Goal: Transaction & Acquisition: Obtain resource

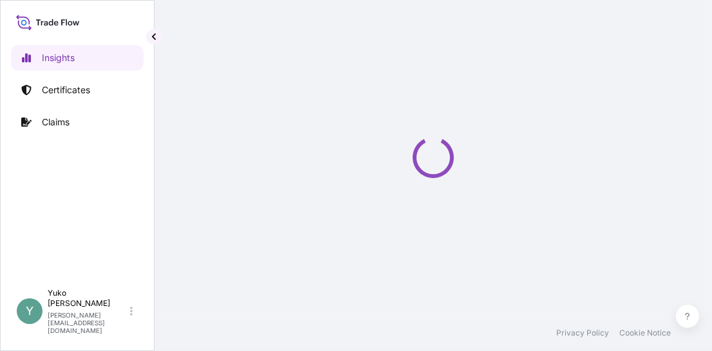
select select "2025"
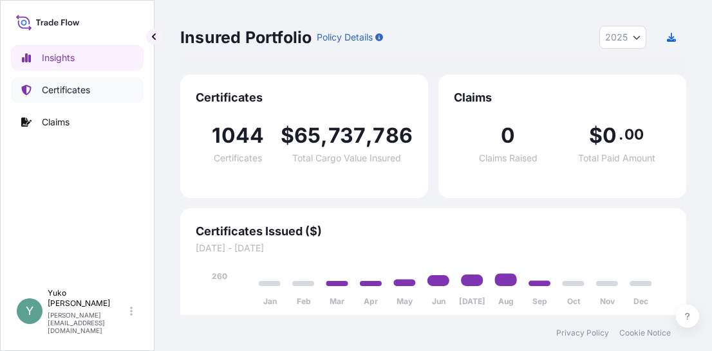
click at [80, 91] on p "Certificates" at bounding box center [66, 90] width 48 height 13
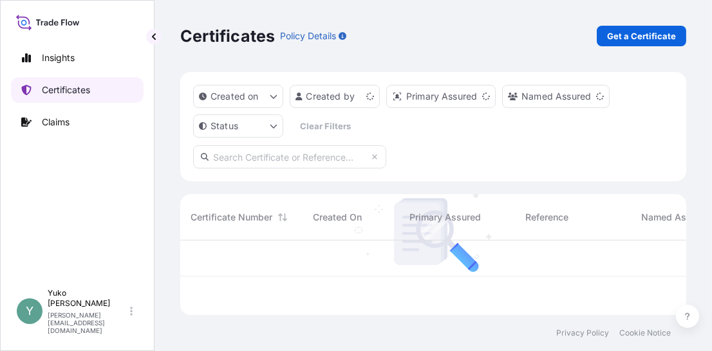
scroll to position [72, 496]
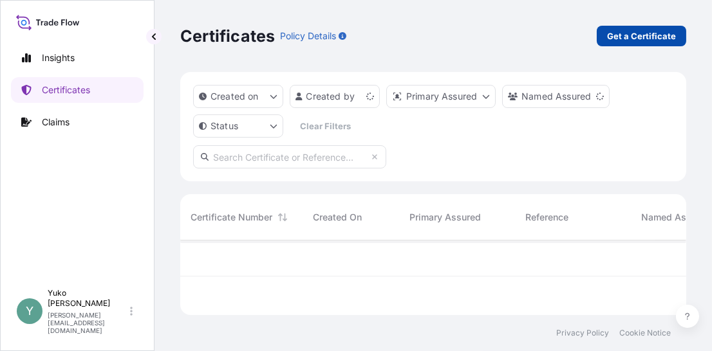
click at [639, 30] on p "Get a Certificate" at bounding box center [641, 36] width 69 height 13
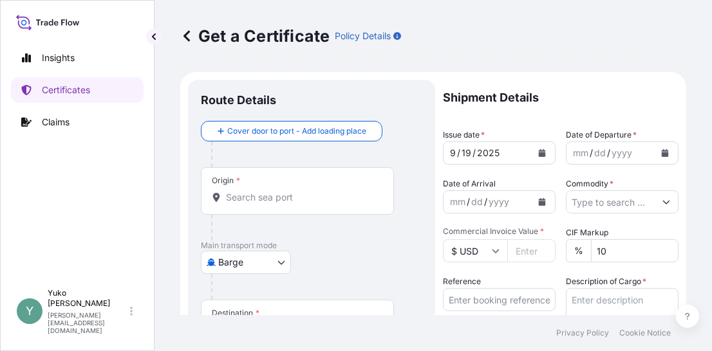
click at [272, 259] on body "Insights Certificates Claims Y [PERSON_NAME] [EMAIL_ADDRESS][DOMAIN_NAME] Get a…" at bounding box center [356, 175] width 712 height 351
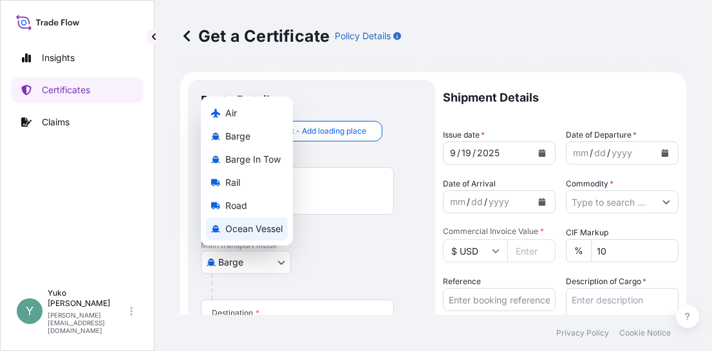
click at [274, 229] on span "Ocean Vessel" at bounding box center [253, 229] width 57 height 13
select select "Ocean Vessel"
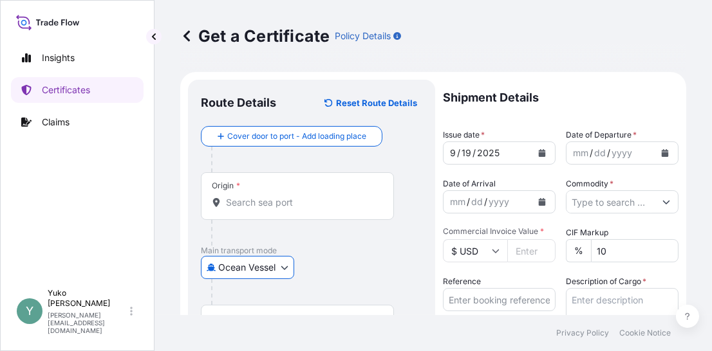
click at [275, 199] on input "Origin *" at bounding box center [302, 202] width 152 height 13
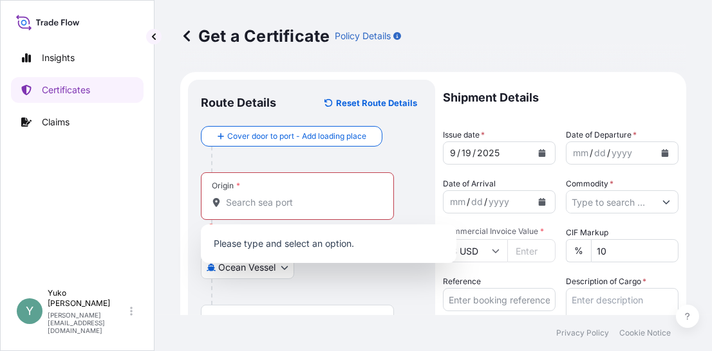
click at [240, 212] on div "Origin *" at bounding box center [297, 196] width 193 height 48
click at [240, 209] on input "Origin * Please select an origin" at bounding box center [302, 202] width 152 height 13
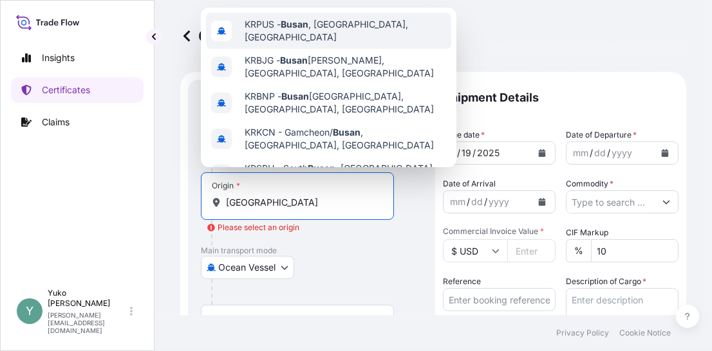
click at [317, 33] on span "KRPUS - Busan , Korea, South" at bounding box center [344, 31] width 201 height 26
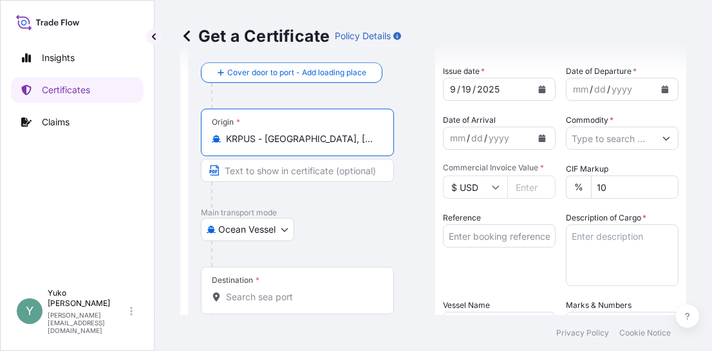
scroll to position [129, 0]
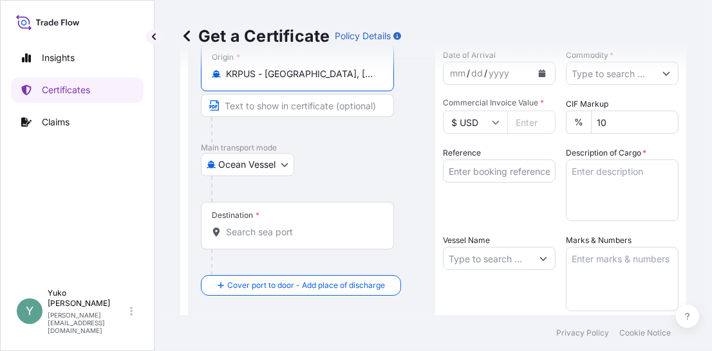
type input "KRPUS - Busan, Korea, South"
click at [277, 224] on div "Destination *" at bounding box center [297, 226] width 193 height 48
click at [277, 226] on input "Destination *" at bounding box center [302, 232] width 152 height 13
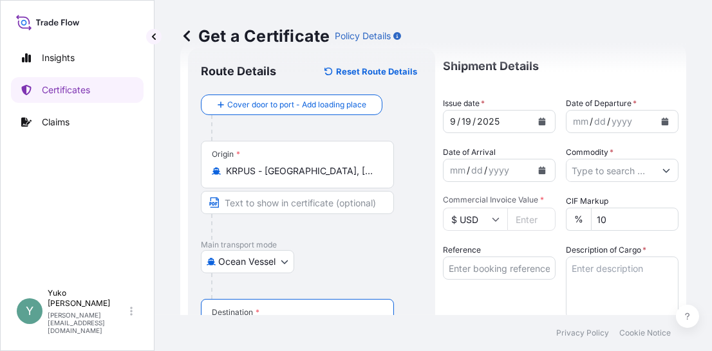
scroll to position [0, 0]
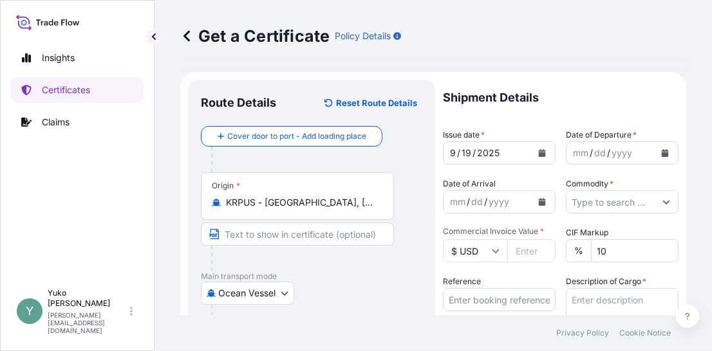
type input "JPYOK - Yokohama, Japan"
click at [661, 152] on icon "Calendar" at bounding box center [665, 153] width 8 height 8
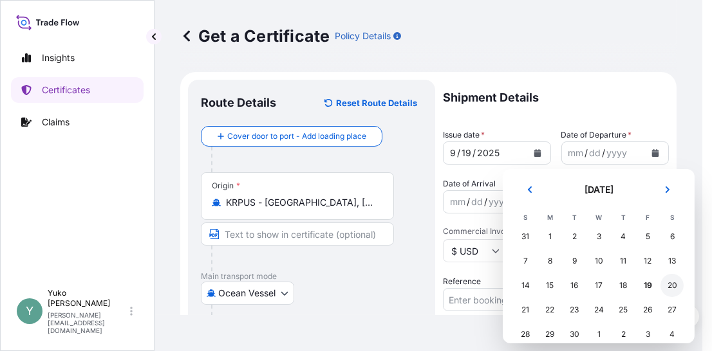
click at [672, 286] on div "20" at bounding box center [671, 285] width 23 height 23
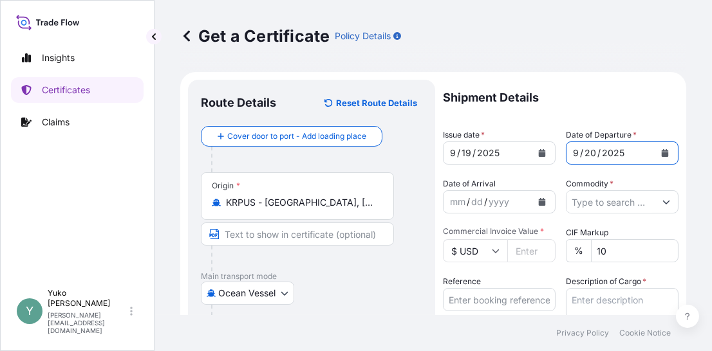
click at [537, 251] on input "Commercial Invoice Value *" at bounding box center [531, 250] width 48 height 23
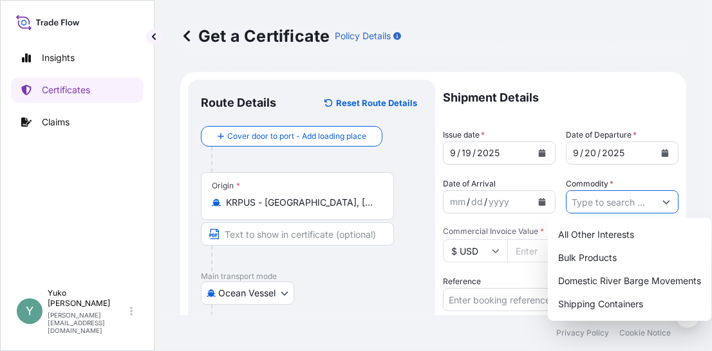
click at [660, 198] on button "Show suggestions" at bounding box center [665, 201] width 23 height 23
click at [638, 307] on div "Shipping Containers" at bounding box center [629, 304] width 153 height 23
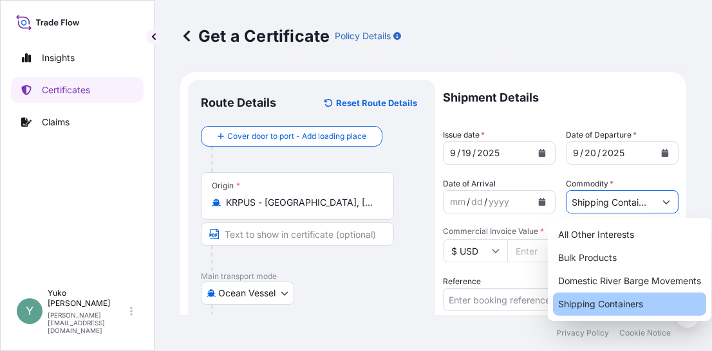
type input "Shipping Containers"
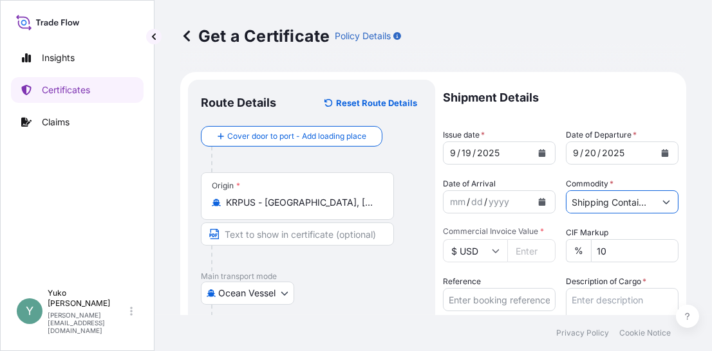
click at [501, 252] on input "$ USD" at bounding box center [475, 250] width 64 height 23
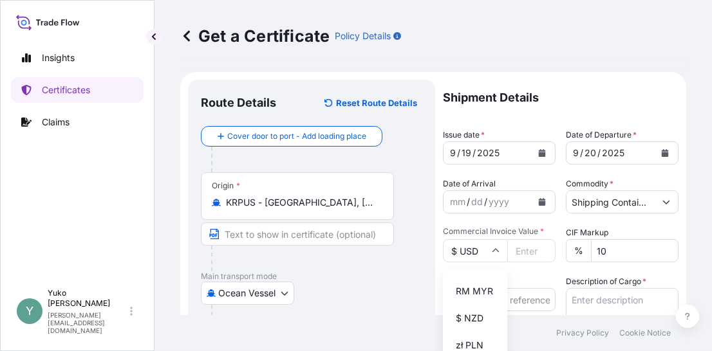
scroll to position [293, 0]
click at [471, 275] on div "¥ JPY" at bounding box center [475, 263] width 54 height 24
type input "¥ JPY"
click at [518, 254] on input "Commercial Invoice Value *" at bounding box center [531, 250] width 48 height 23
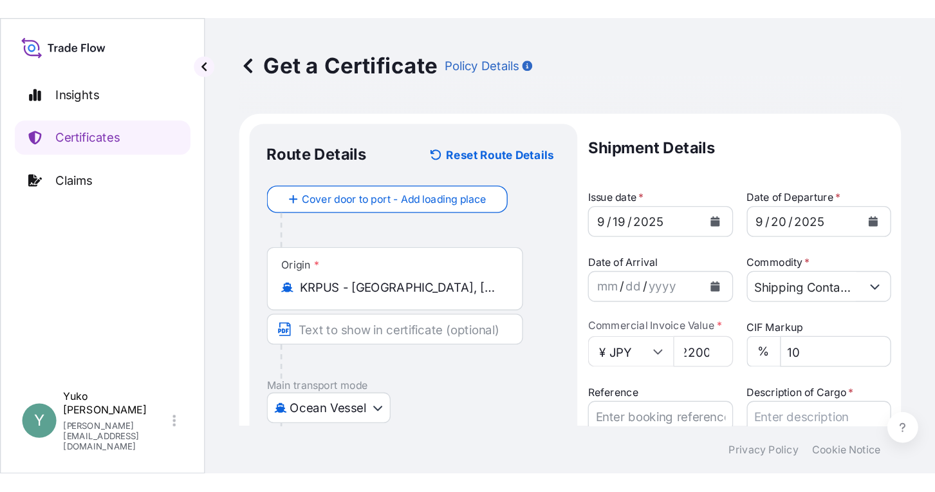
scroll to position [0, 0]
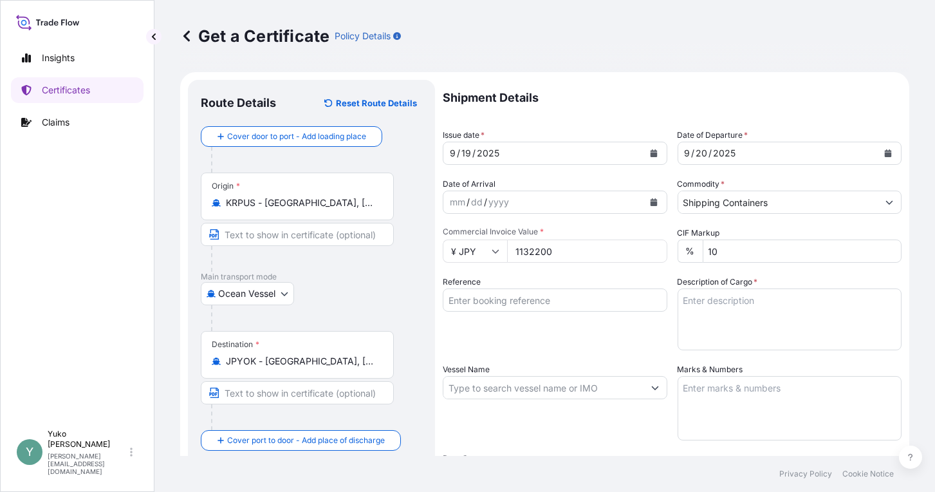
click at [529, 250] on input "1132200" at bounding box center [587, 250] width 160 height 23
type input "1132200"
click at [550, 297] on input "Reference" at bounding box center [555, 299] width 225 height 23
click at [469, 297] on input "Reference" at bounding box center [555, 299] width 225 height 23
paste input "MYOK25091004"
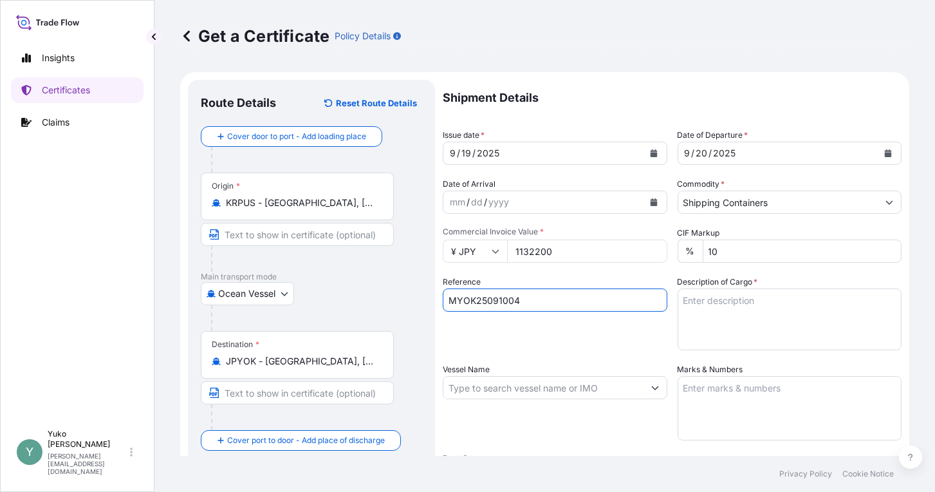
type input "MYOK25091004"
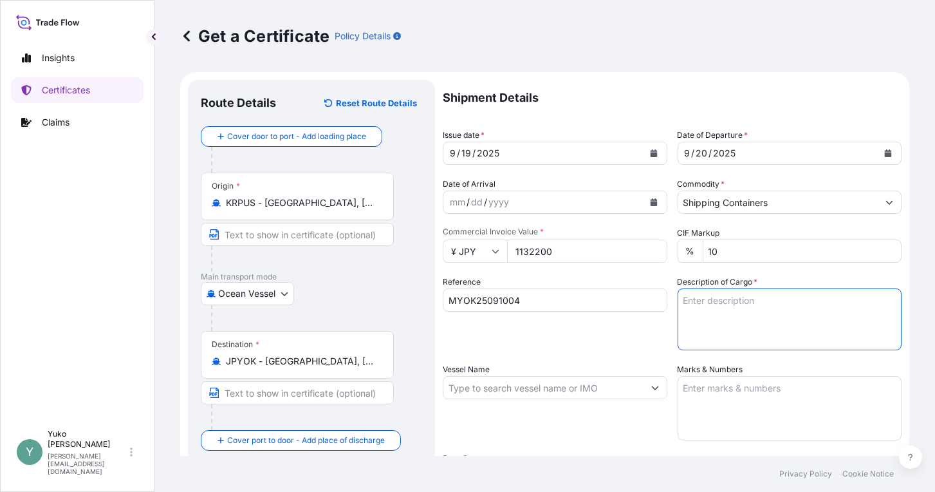
click at [711, 304] on textarea "Description of Cargo *" at bounding box center [789, 319] width 225 height 62
click at [711, 301] on textarea "Description of Cargo *" at bounding box center [789, 319] width 225 height 62
paste textarea "SENSOMER(TM) 10M POLYMER, 25 KG FIBER DR"
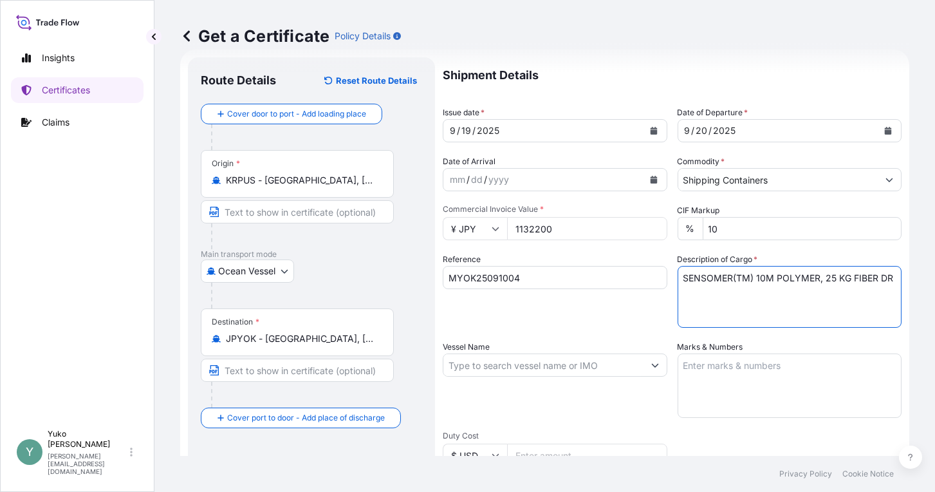
scroll to position [64, 0]
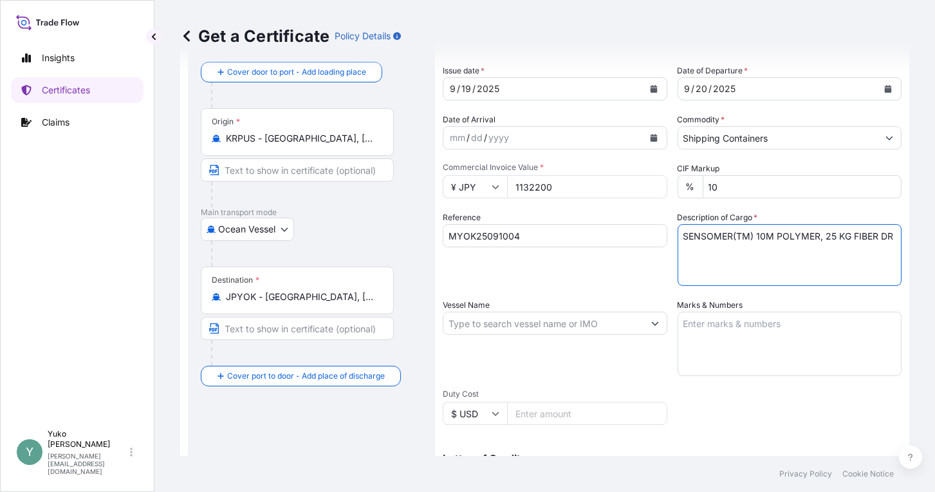
type textarea "SENSOMER(TM) 10M POLYMER, 25 KG FIBER DR"
click at [691, 324] on textarea "Marks & Numbers" at bounding box center [789, 343] width 225 height 64
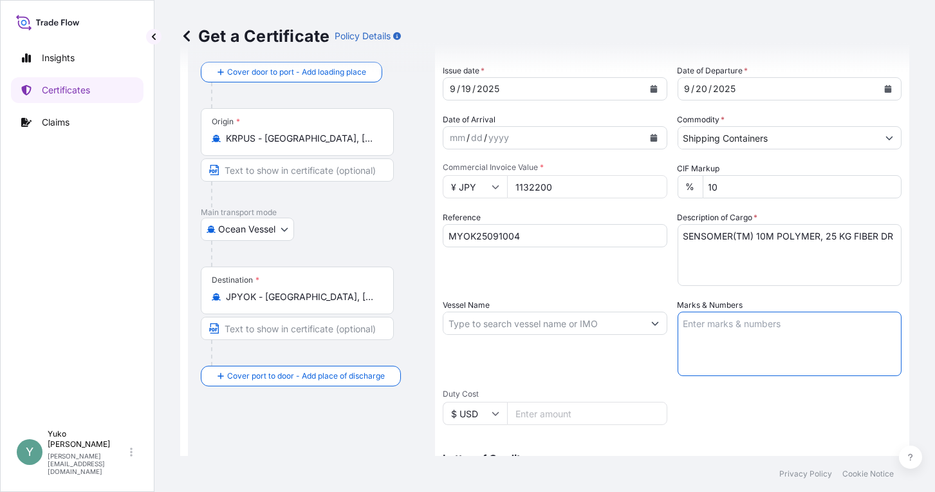
click at [711, 337] on textarea "Marks & Numbers" at bounding box center [789, 343] width 225 height 64
paste textarea "502505000720"
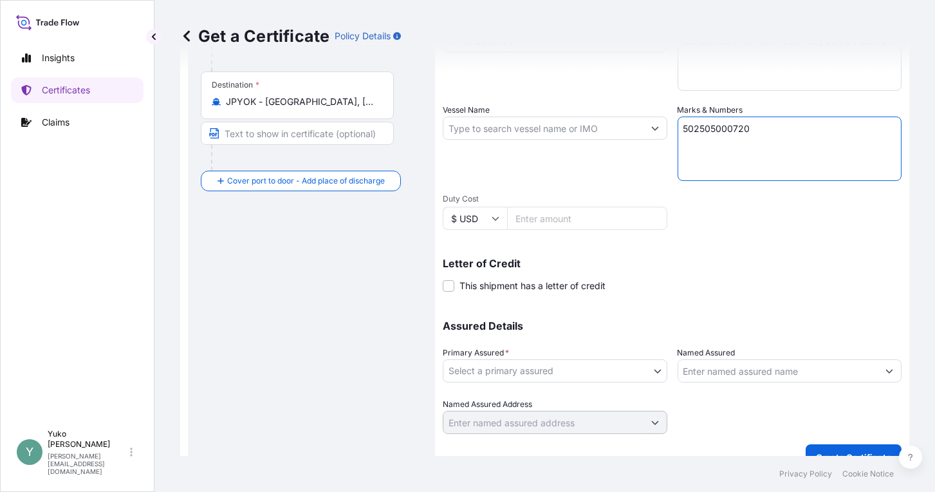
scroll to position [280, 0]
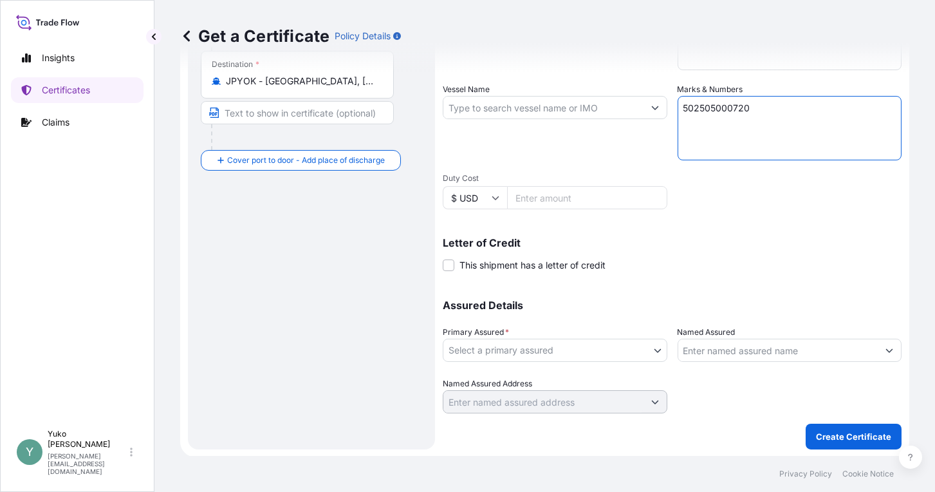
type textarea "502505000720"
click at [611, 344] on body "Insights Certificates Claims Y Yuko Watanabe yuko.watanabe@lubrizol.com Get a C…" at bounding box center [467, 246] width 935 height 492
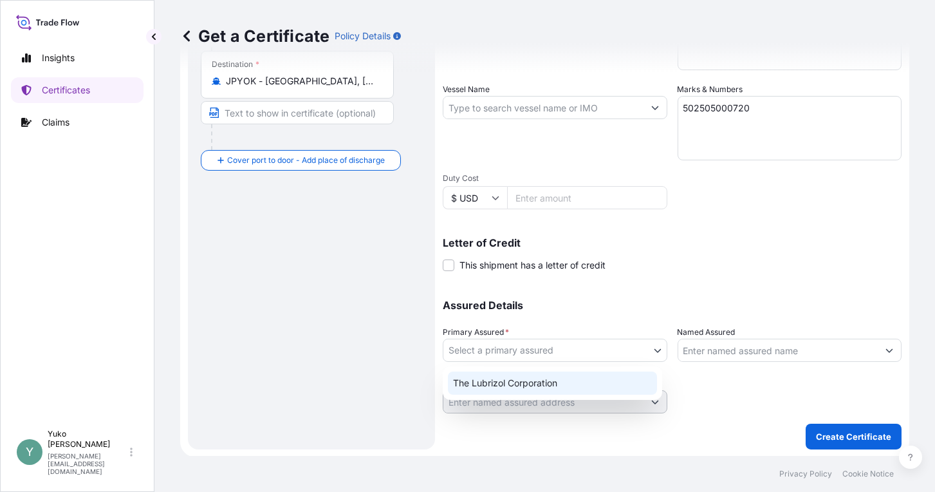
click at [607, 351] on div "The Lubrizol Corporation" at bounding box center [552, 382] width 209 height 23
select select "31566"
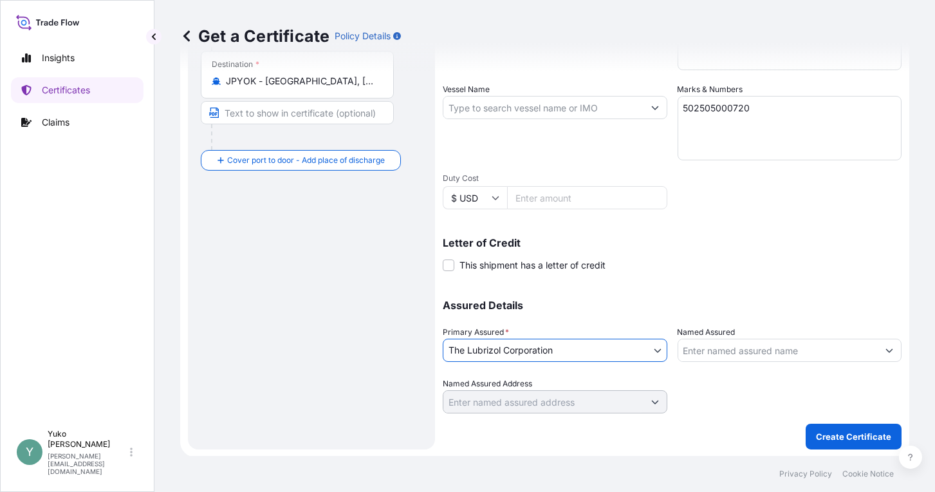
click at [711, 351] on input "Named Assured" at bounding box center [778, 349] width 200 height 23
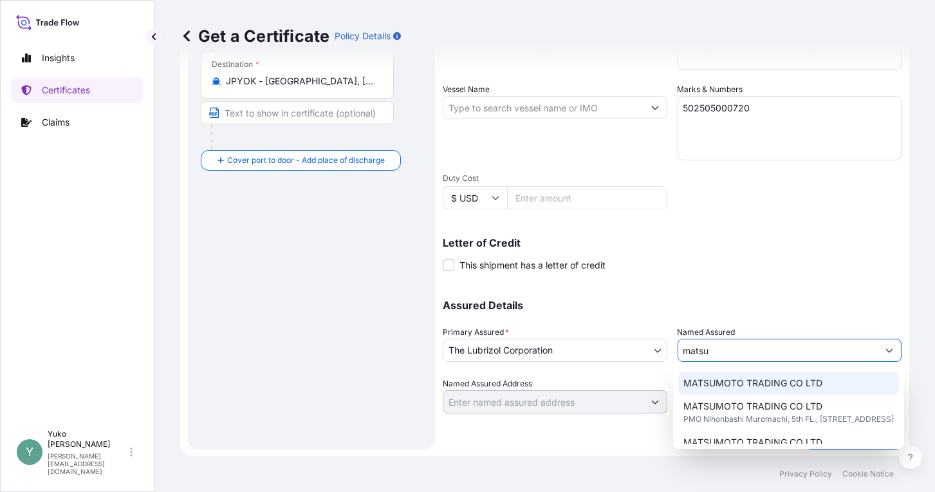
click at [711, 351] on span "MATSUMOTO TRADING CO LTD" at bounding box center [752, 382] width 139 height 13
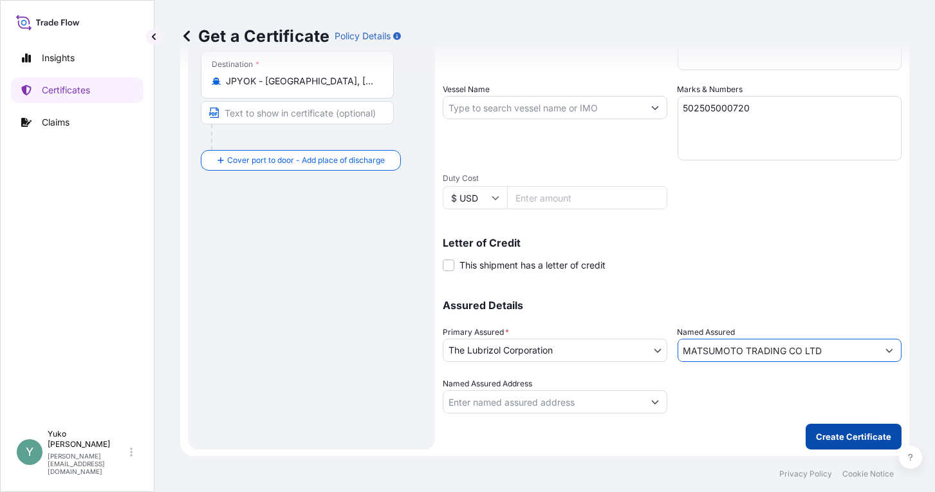
type input "MATSUMOTO TRADING CO LTD"
click at [711, 351] on p "Create Certificate" at bounding box center [853, 436] width 75 height 13
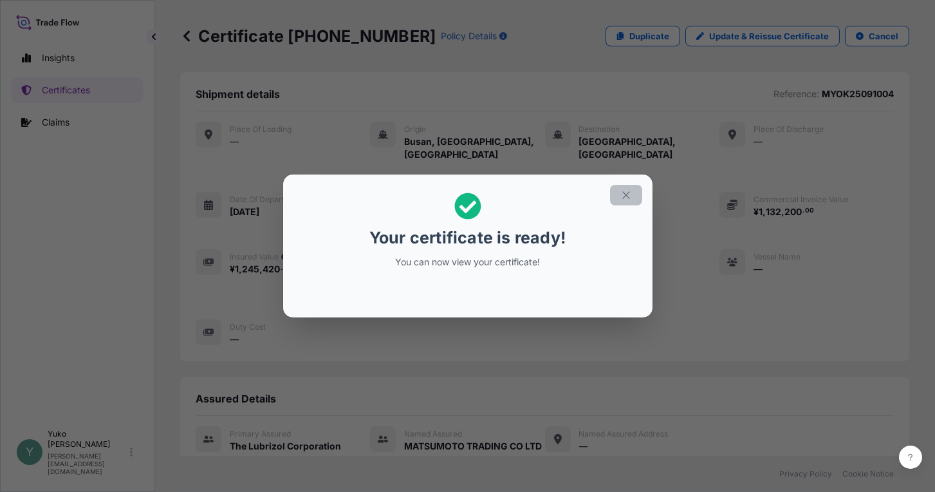
click at [624, 194] on icon "button" at bounding box center [626, 195] width 12 height 12
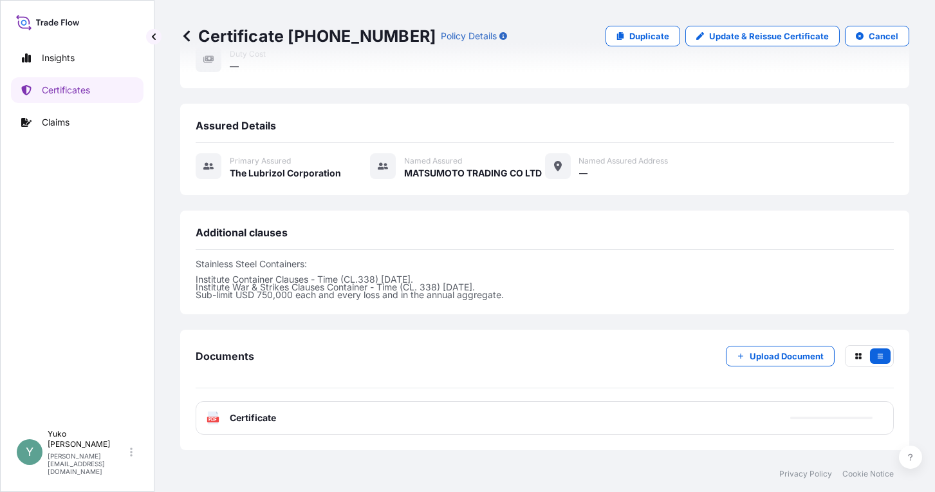
scroll to position [279, 0]
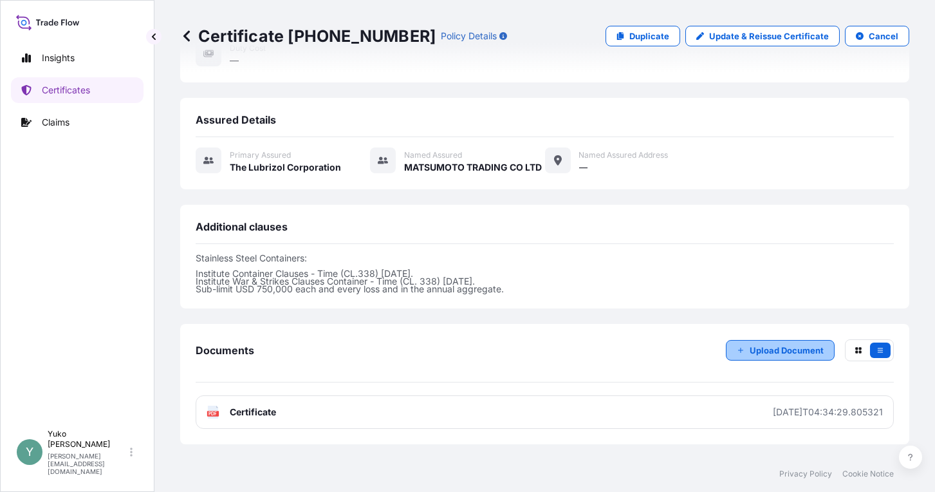
click at [711, 349] on icon "button" at bounding box center [741, 350] width 8 height 8
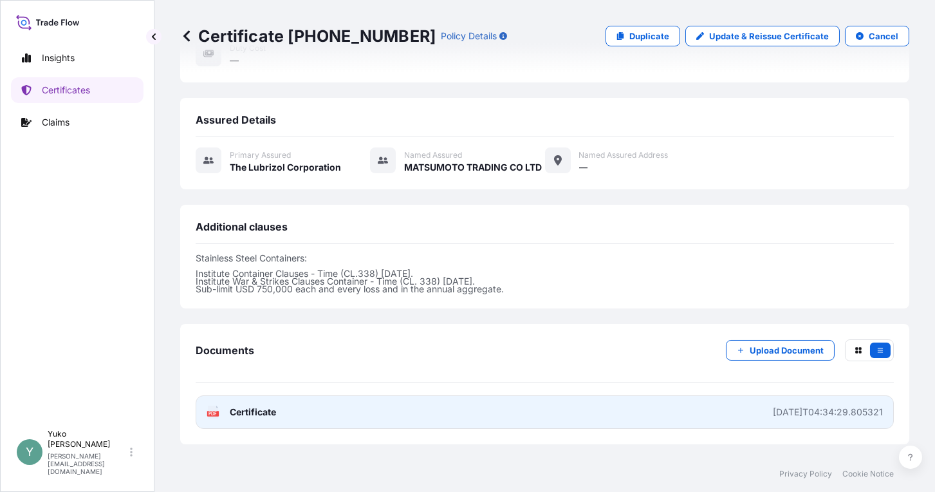
click at [245, 351] on span "Certificate" at bounding box center [253, 411] width 46 height 13
